Goal: Find specific page/section: Find specific page/section

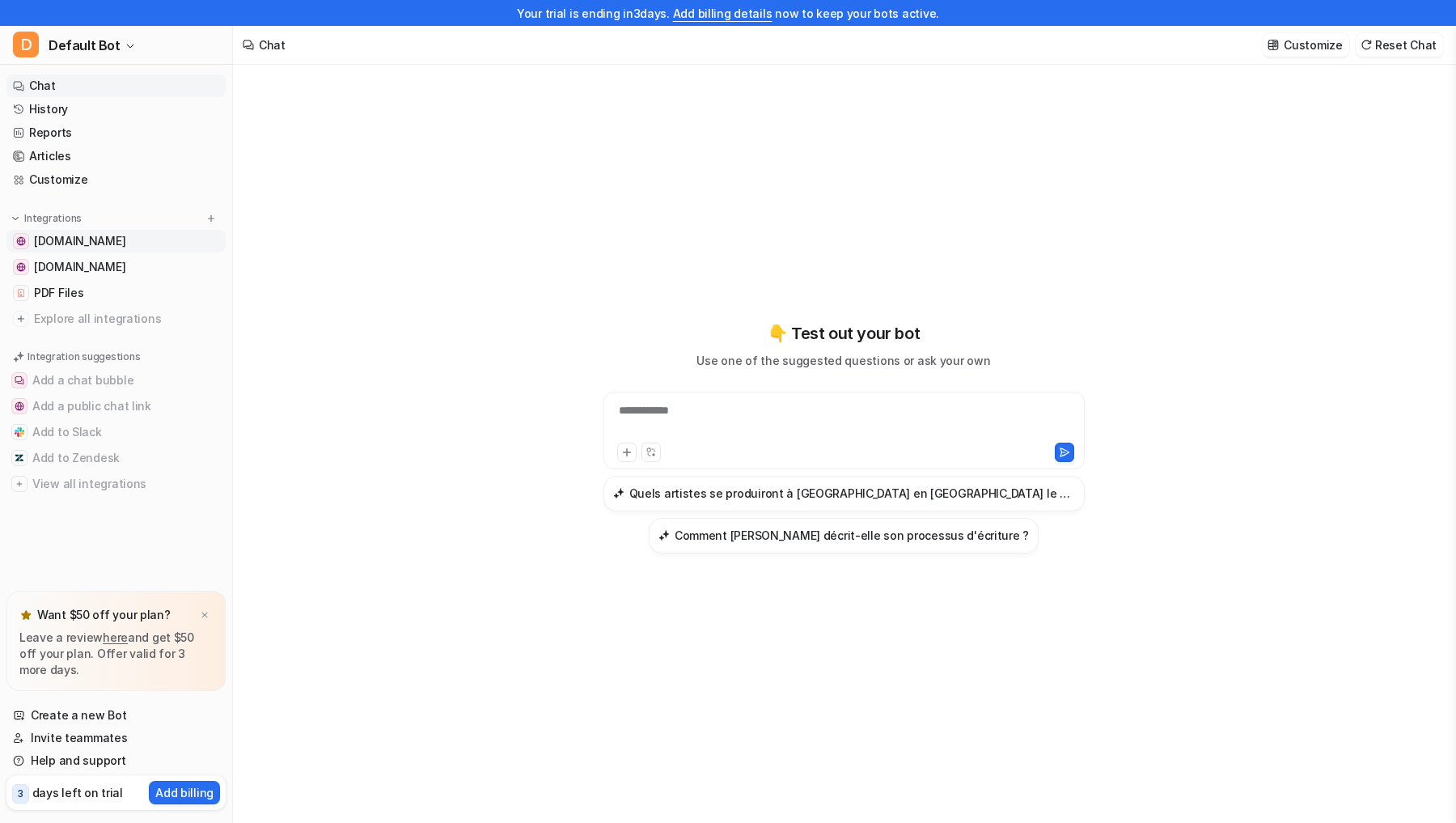
click at [100, 248] on span "[DOMAIN_NAME]" at bounding box center [80, 241] width 91 height 16
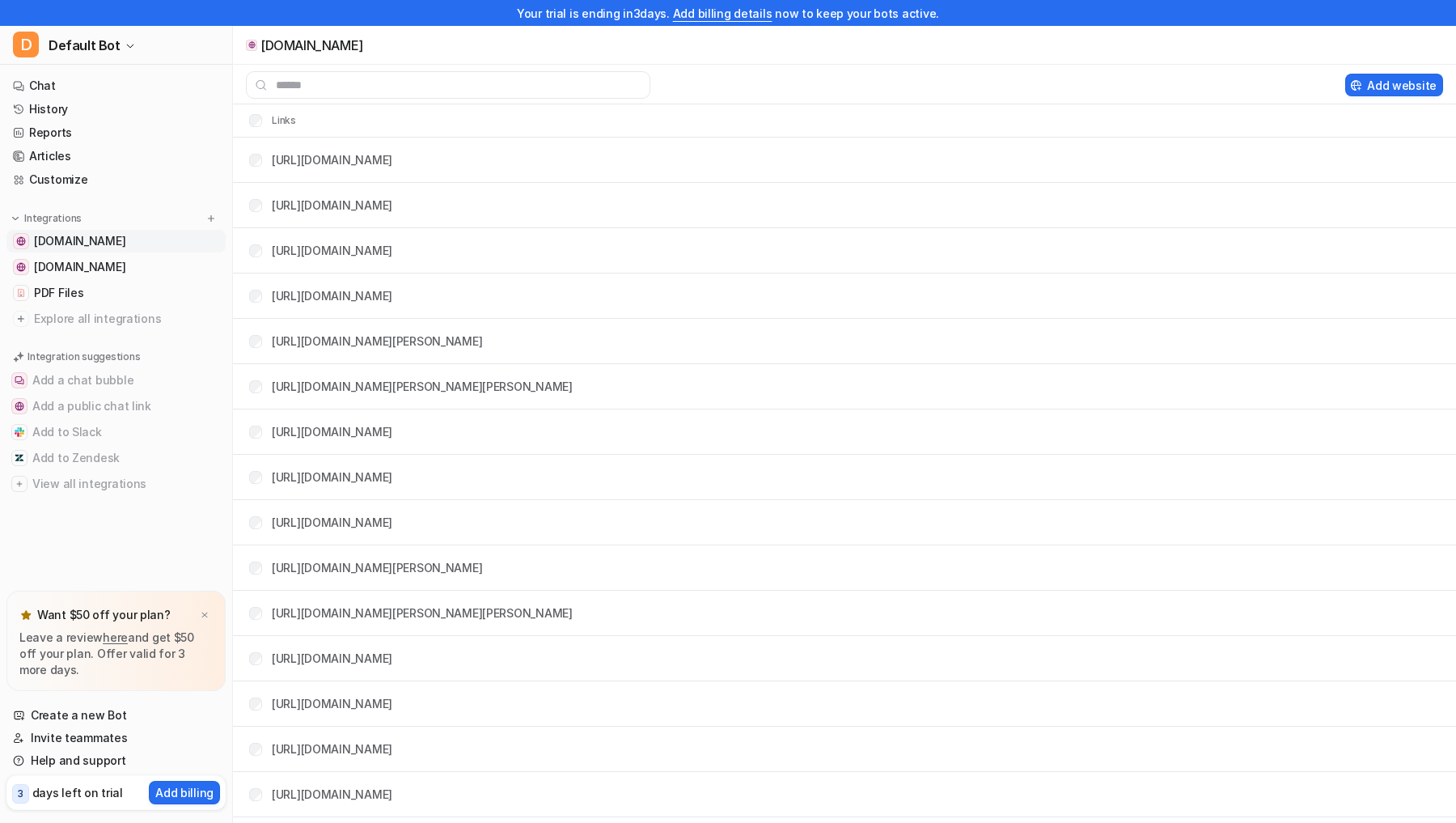
click at [98, 244] on span "[DOMAIN_NAME]" at bounding box center [80, 241] width 91 height 16
click at [675, 77] on div at bounding box center [789, 85] width 1112 height 28
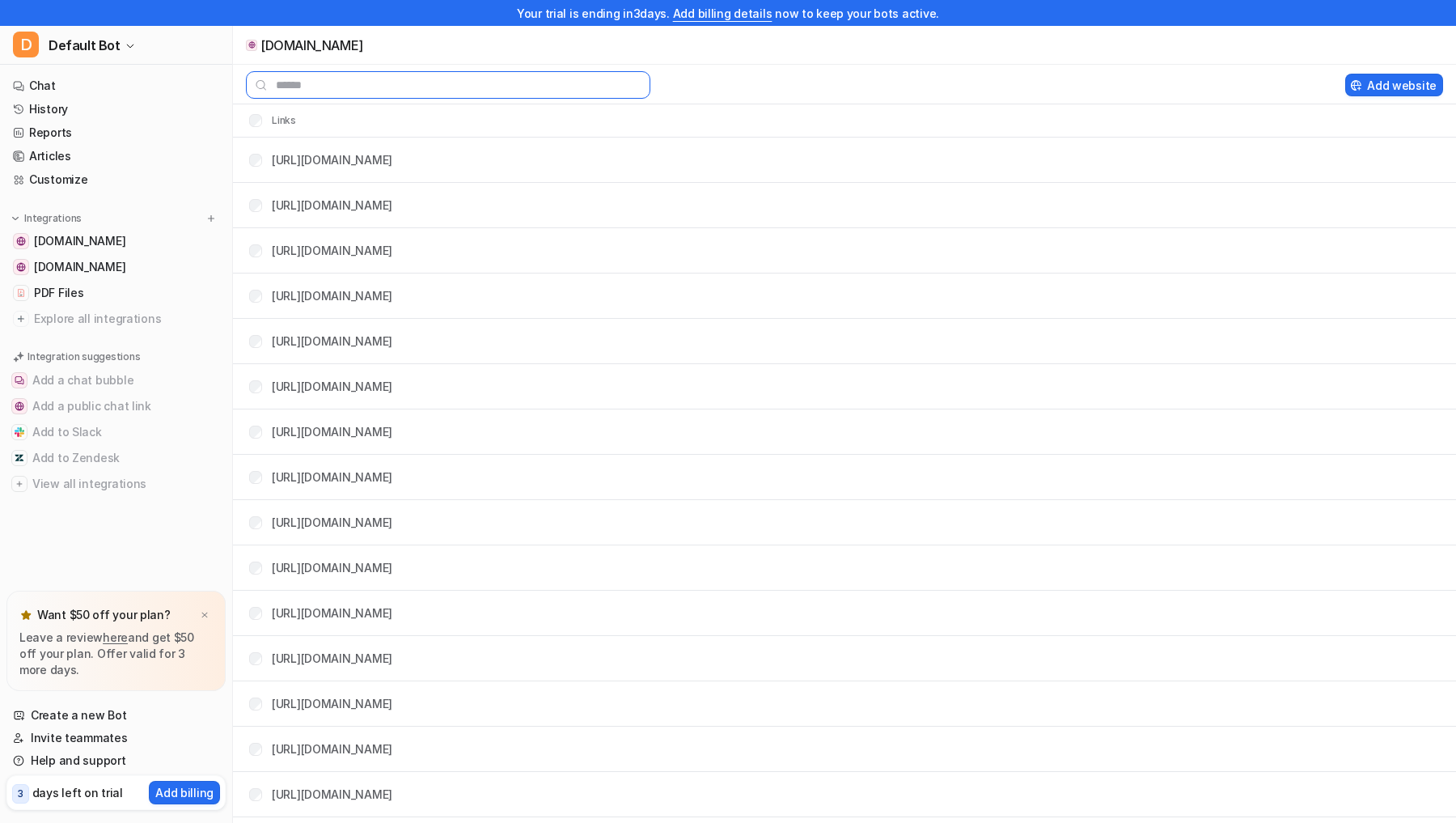
click at [591, 81] on input "text" at bounding box center [448, 85] width 404 height 28
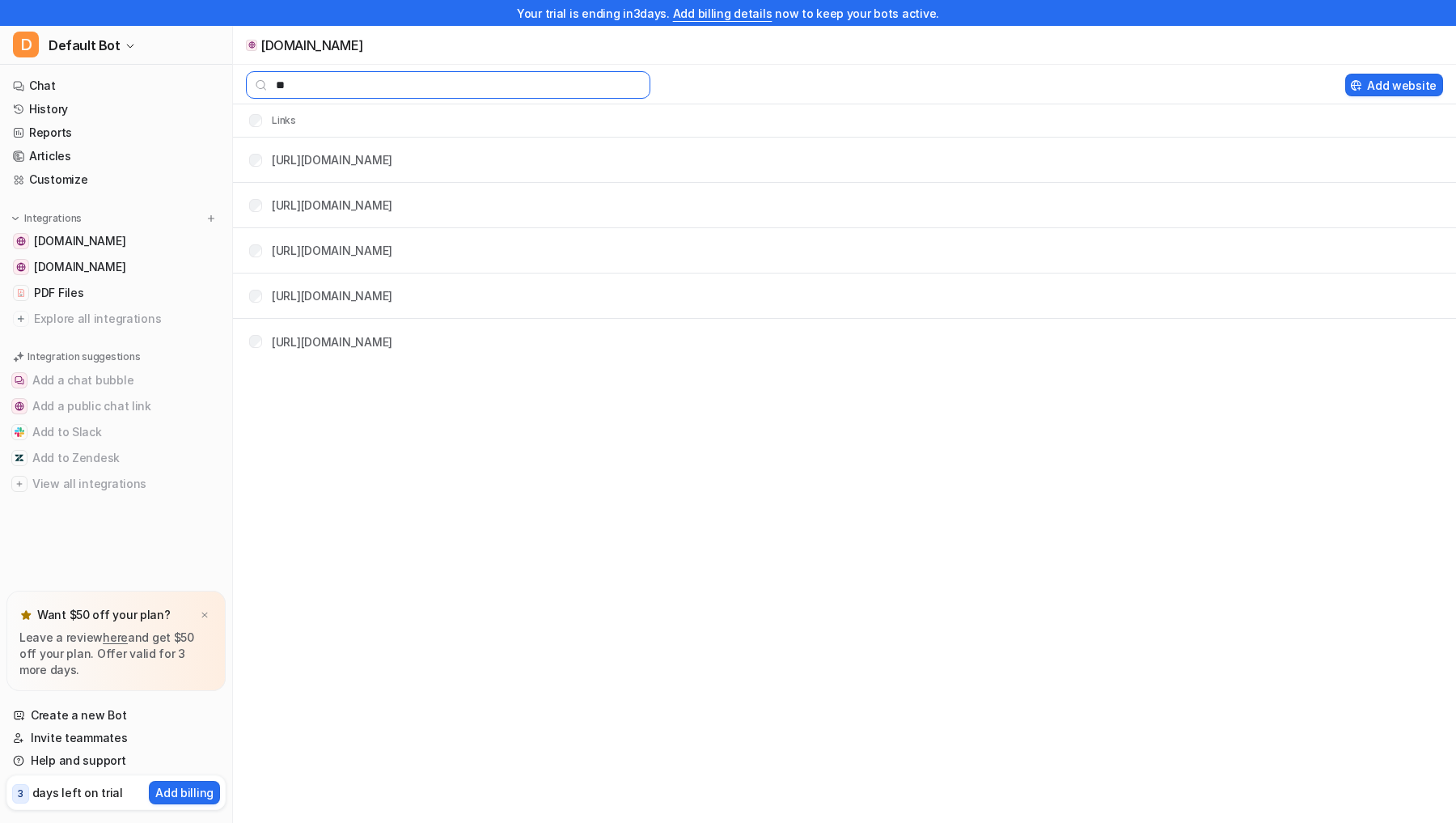
type input "*"
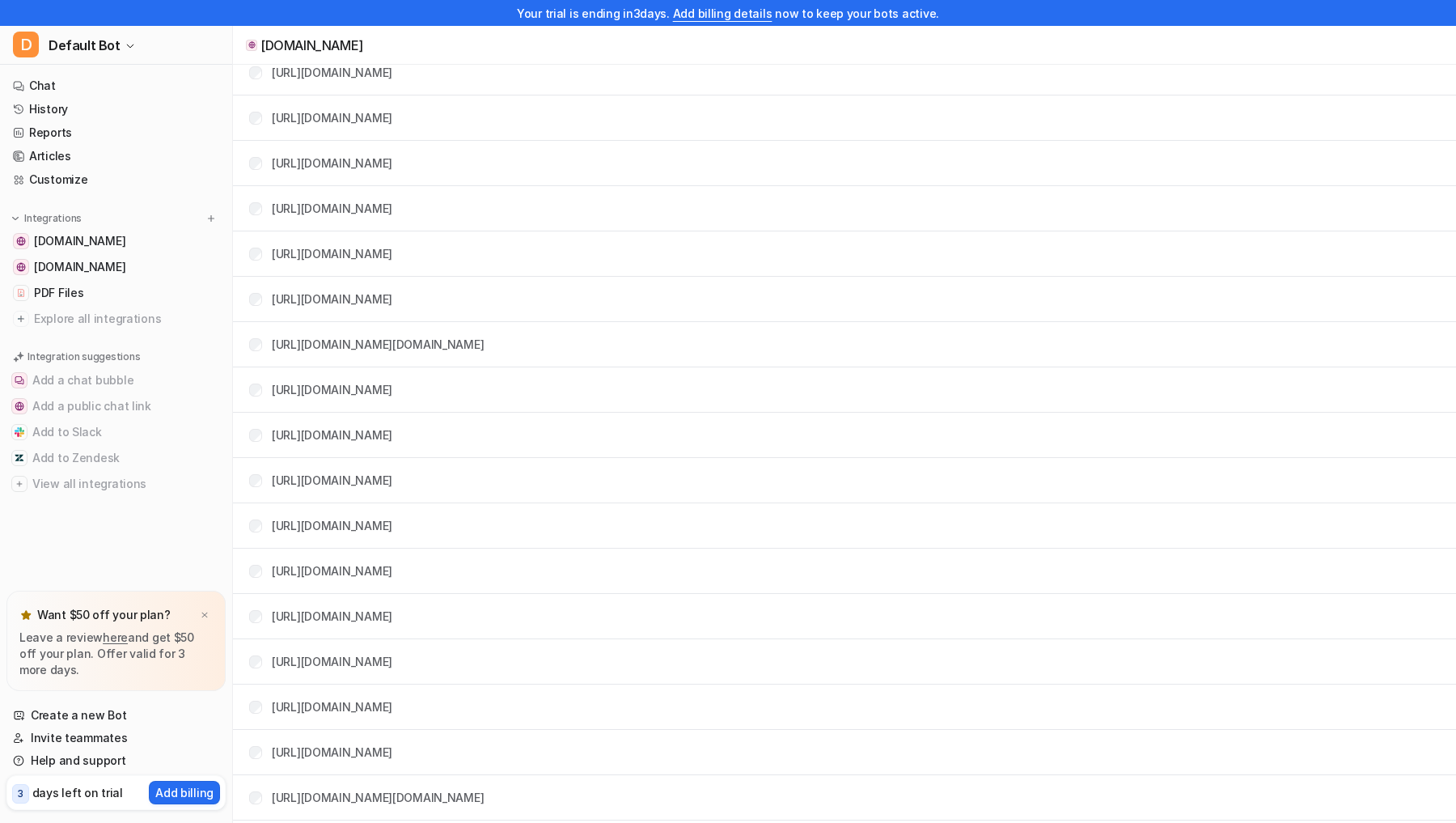
scroll to position [552, 0]
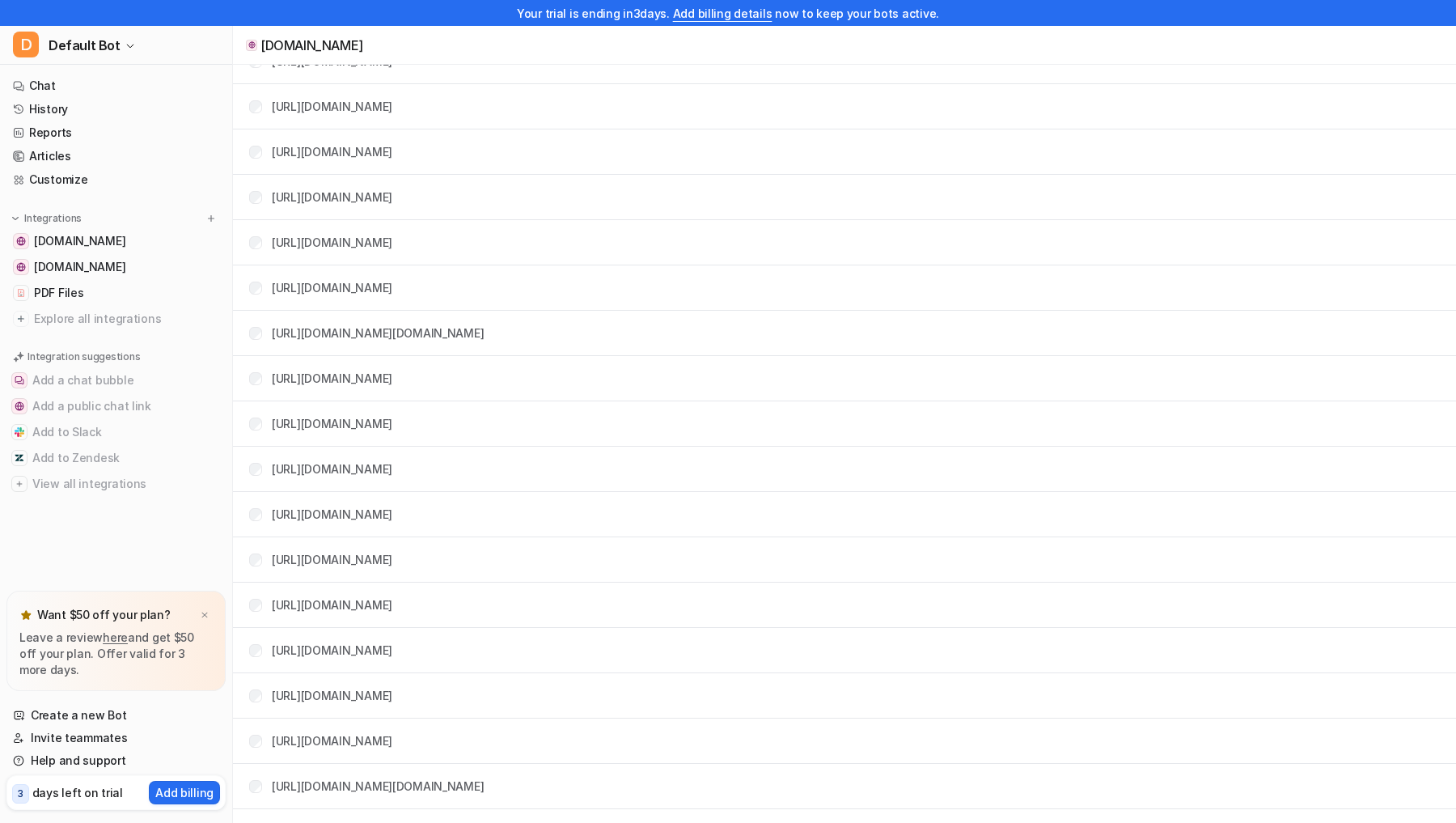
click at [132, 280] on ul "[DOMAIN_NAME] [DOMAIN_NAME] PDF Files Explore all integrations" at bounding box center [116, 279] width 219 height 100
click at [125, 271] on span "[DOMAIN_NAME]" at bounding box center [80, 267] width 91 height 16
click at [124, 270] on span "[DOMAIN_NAME]" at bounding box center [80, 267] width 91 height 16
click at [125, 270] on span "[DOMAIN_NAME]" at bounding box center [80, 267] width 91 height 16
